Goal: Task Accomplishment & Management: Use online tool/utility

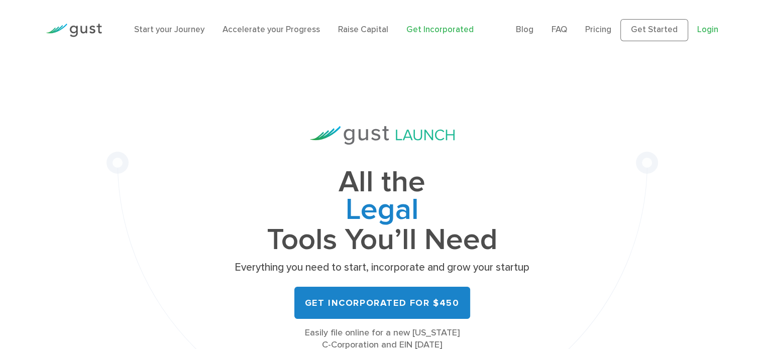
click at [708, 32] on link "Login" at bounding box center [707, 30] width 21 height 10
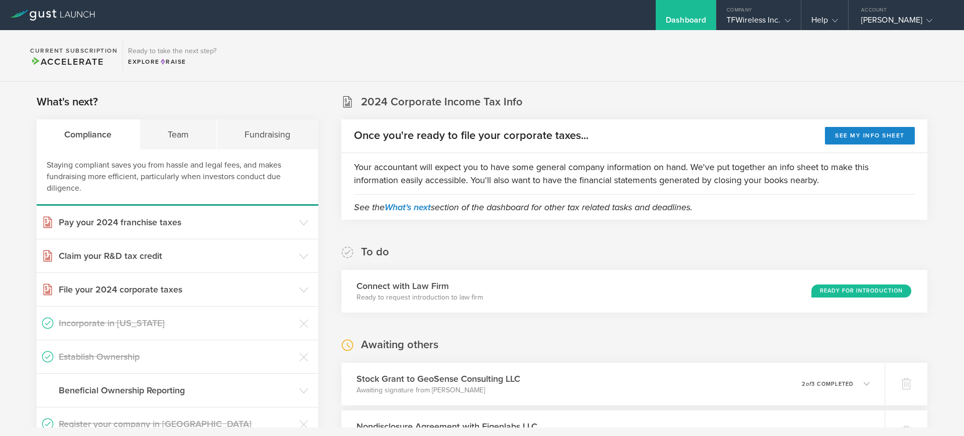
click at [787, 16] on gust-icon at bounding box center [786, 20] width 10 height 10
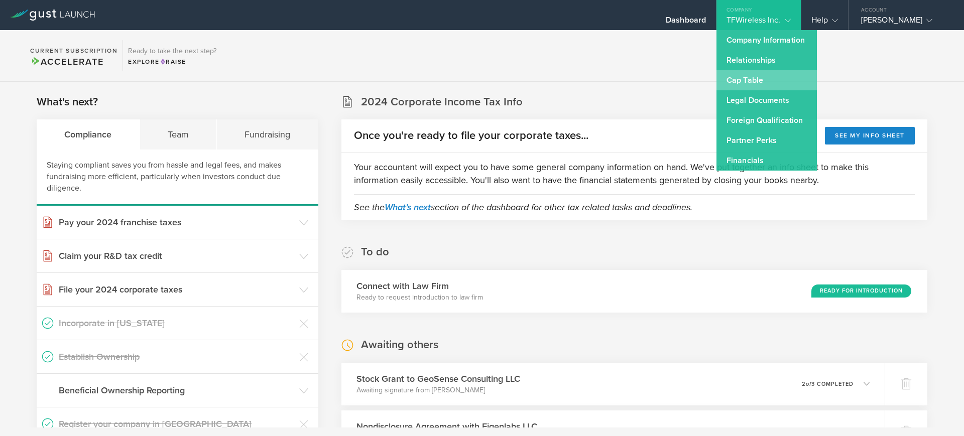
click at [736, 80] on link "Cap Table" at bounding box center [767, 80] width 100 height 20
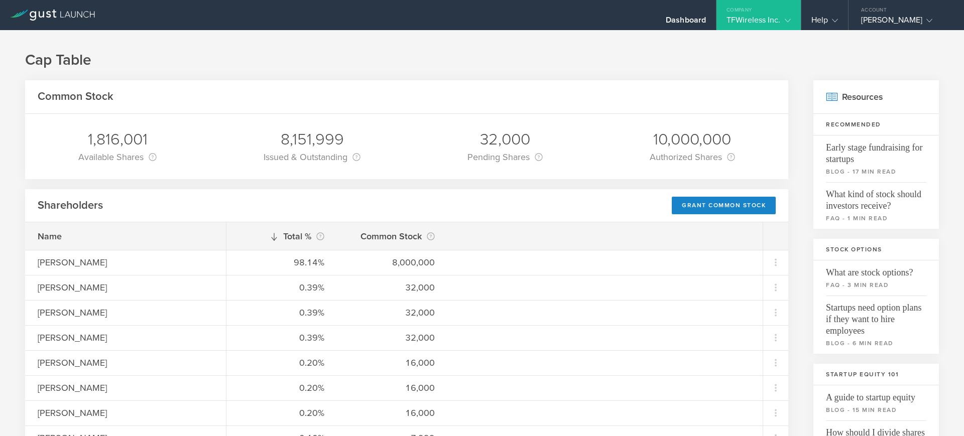
drag, startPoint x: 56, startPoint y: 22, endPoint x: 57, endPoint y: 14, distance: 8.6
click at [57, 14] on div at bounding box center [52, 15] width 105 height 30
click at [57, 14] on icon at bounding box center [52, 15] width 85 height 11
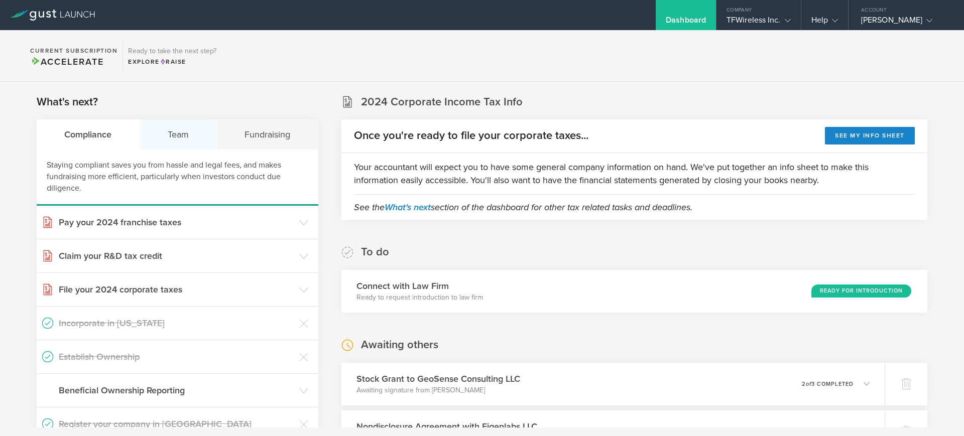
click at [173, 137] on div "Team" at bounding box center [178, 135] width 77 height 30
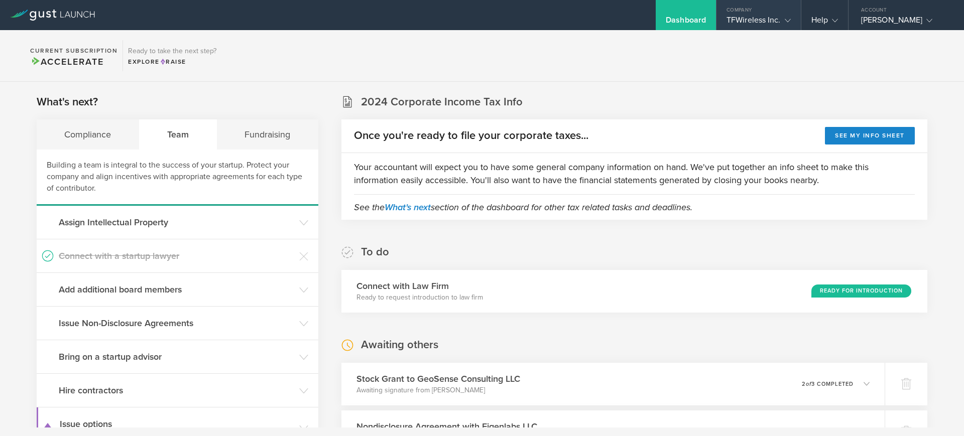
click at [779, 19] on div "TFWireless Inc." at bounding box center [759, 22] width 64 height 15
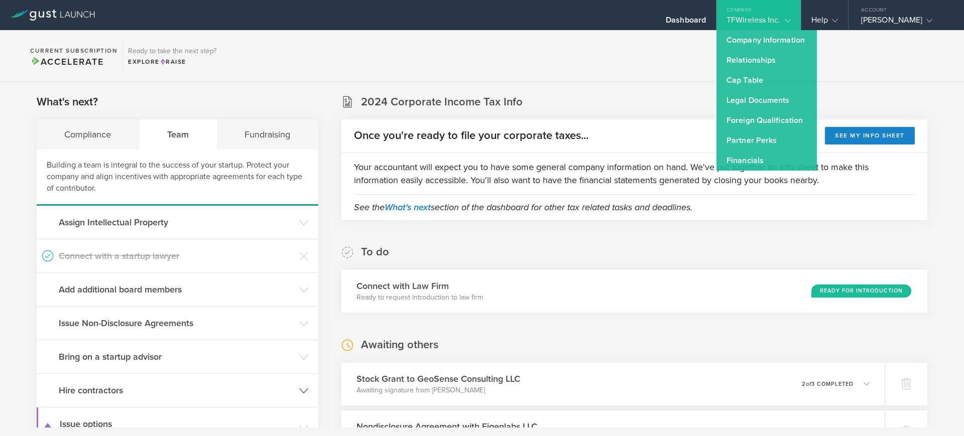
click at [107, 394] on h3 "Hire contractors" at bounding box center [176, 390] width 235 height 13
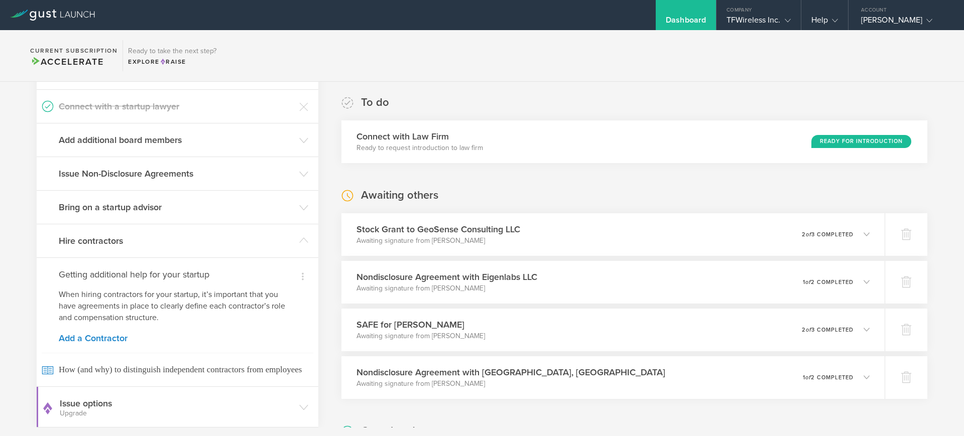
scroll to position [151, 0]
click at [109, 334] on link "Add a Contractor" at bounding box center [178, 337] width 238 height 9
